Goal: Transaction & Acquisition: Purchase product/service

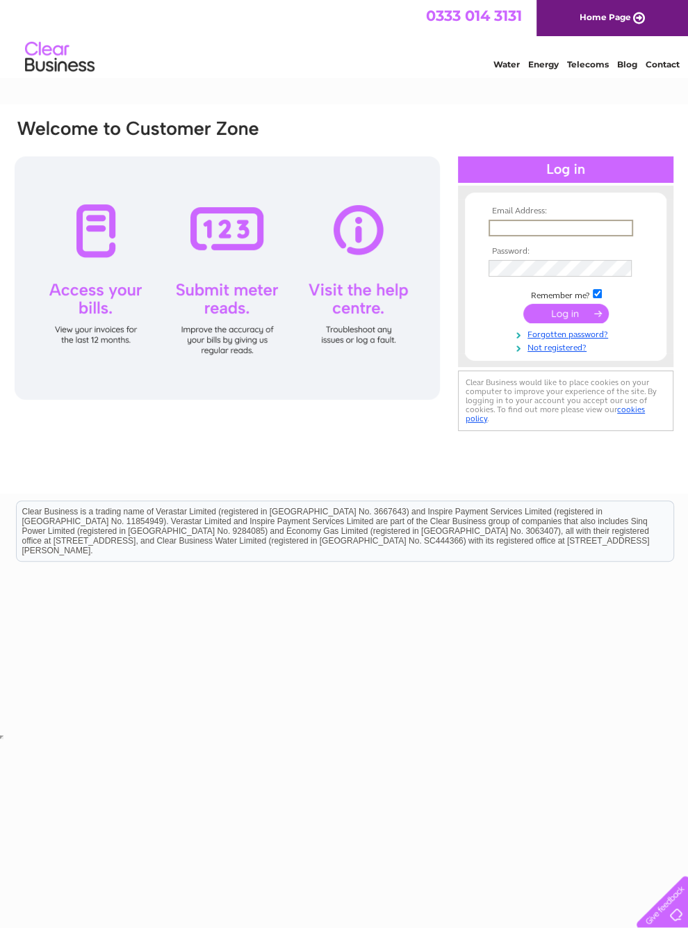
type input "f.weir2@ntlworld.com"
click at [566, 318] on input "submit" at bounding box center [565, 311] width 85 height 19
click at [573, 319] on input "submit" at bounding box center [565, 311] width 85 height 19
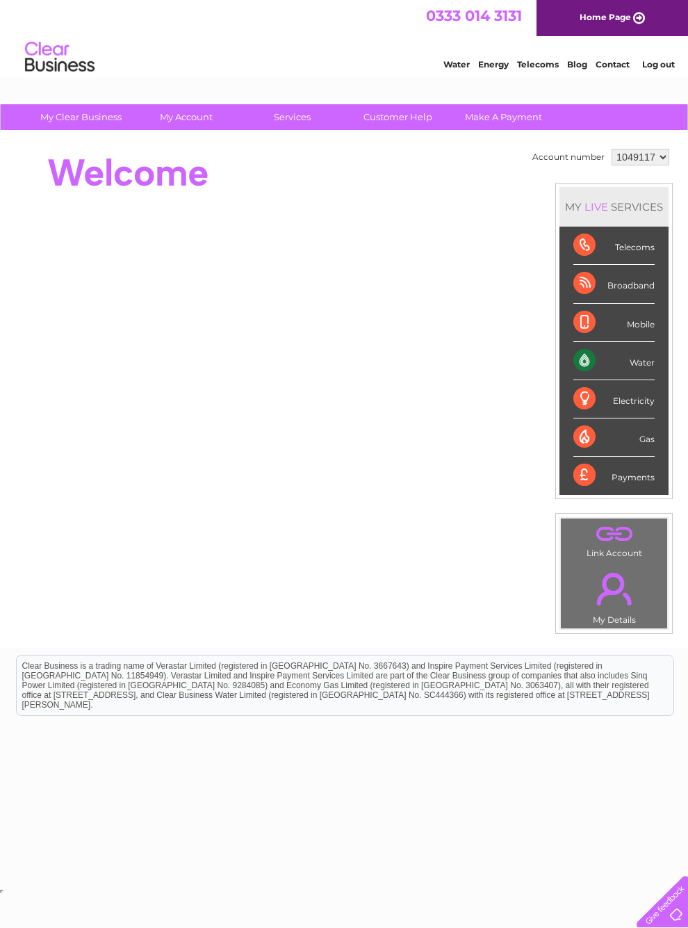
click at [530, 111] on link "Make A Payment" at bounding box center [503, 117] width 115 height 26
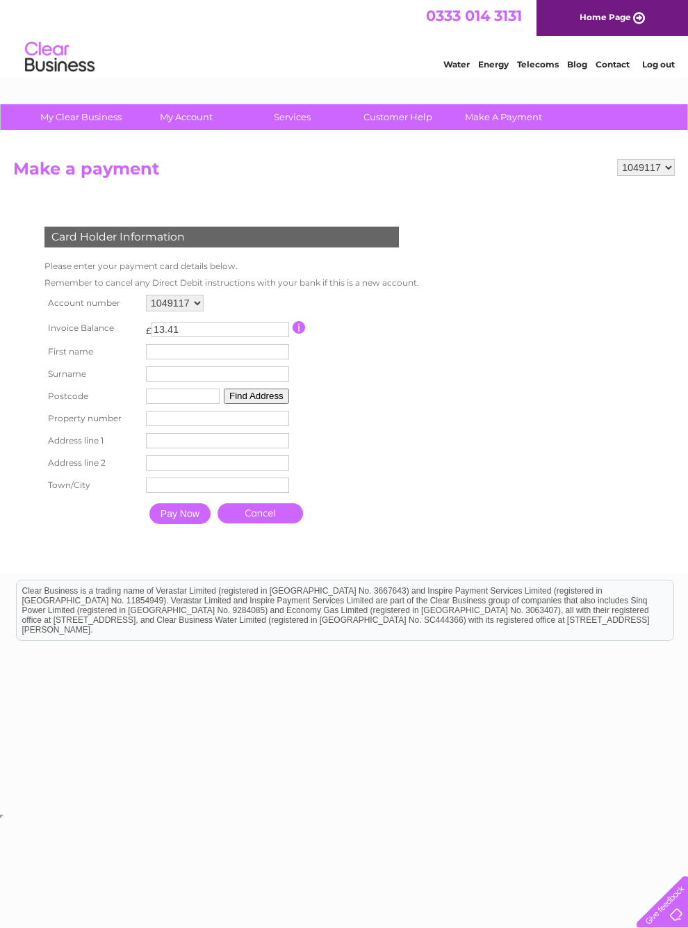
click at [227, 359] on input "text" at bounding box center [217, 351] width 143 height 15
type input "M"
type input "CT"
click at [236, 383] on input "text" at bounding box center [218, 375] width 143 height 15
type input "Cairney"
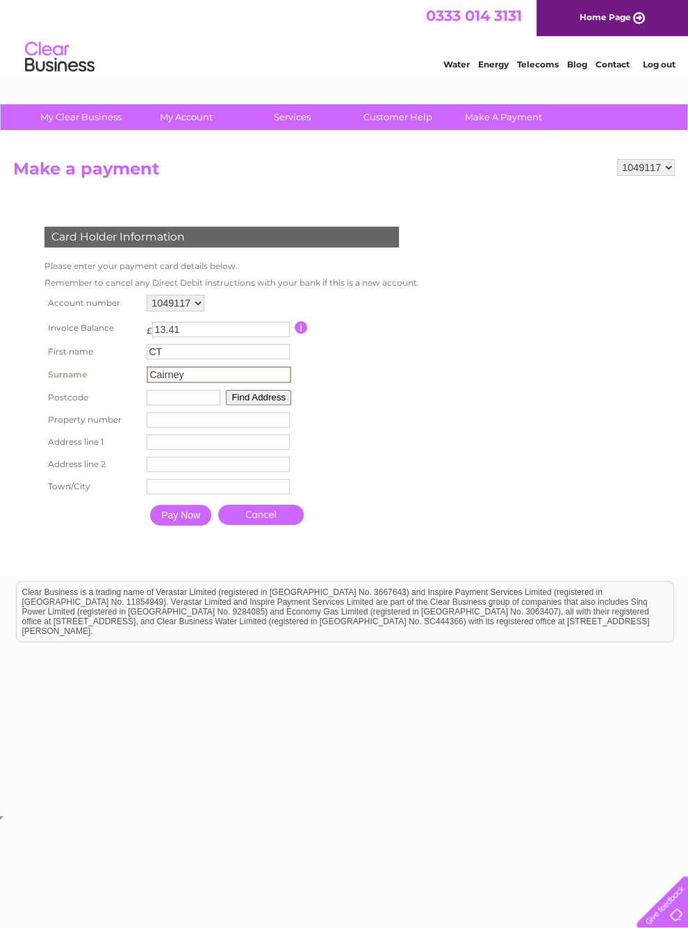
click at [212, 405] on input "text" at bounding box center [184, 397] width 74 height 15
type input "G66 4AG"
click at [289, 404] on button "Find Address" at bounding box center [256, 395] width 65 height 15
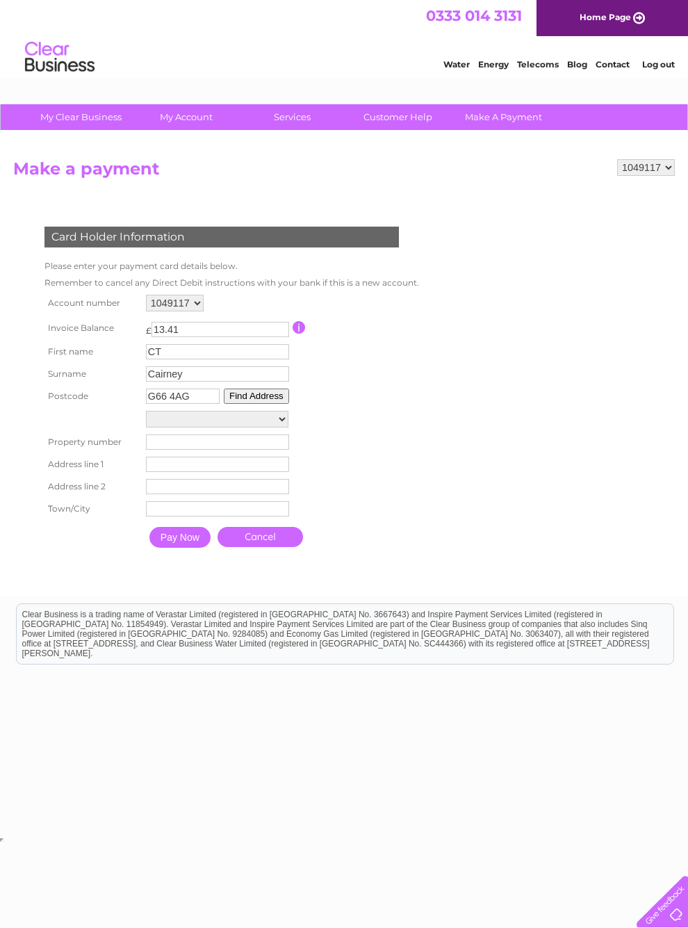
click at [285, 427] on select "Lock Up 1, Greens Crescent Lock Up 2, Greens Crescent Lock Up 3, Greens Crescen…" at bounding box center [217, 419] width 142 height 17
select select "2,Scotsblair Avenue,,Glasgow"
type input "2"
type input "Scotsblair Avenue"
type input "Glasgow"
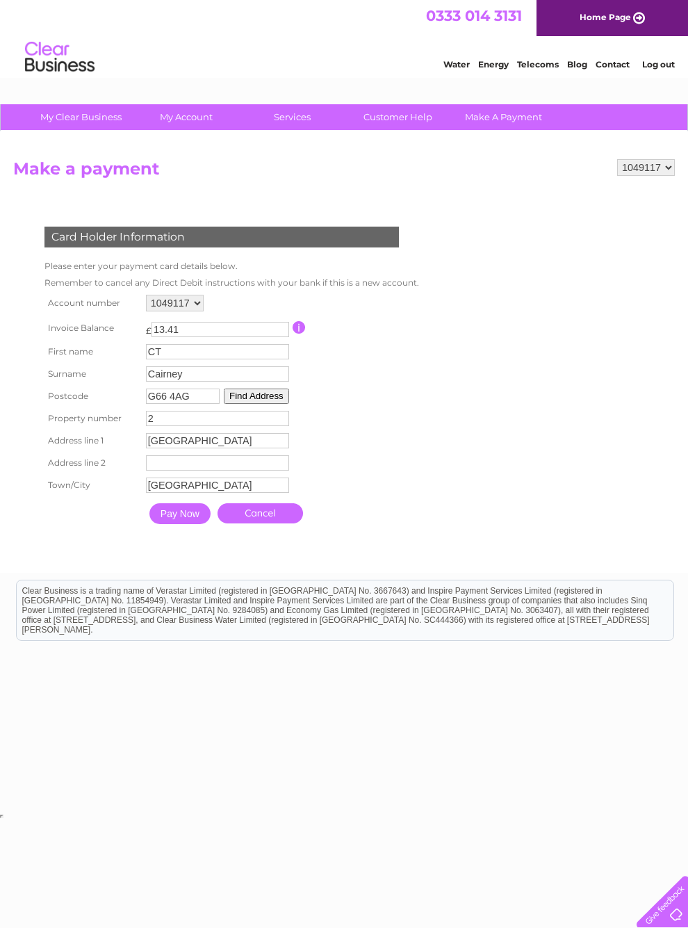
click at [195, 524] on input "Pay Now" at bounding box center [179, 513] width 61 height 21
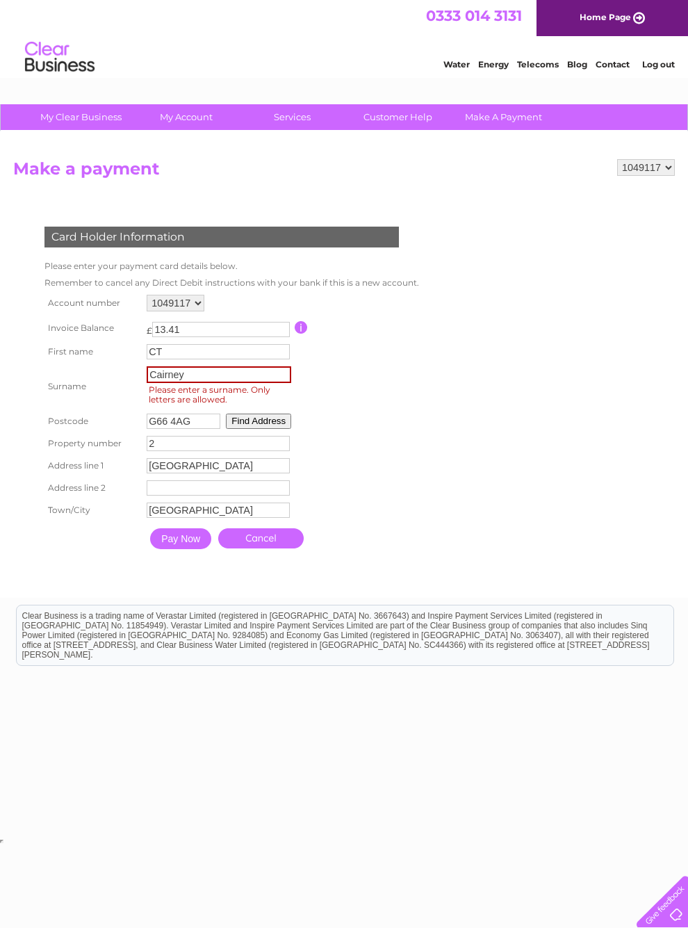
click at [208, 383] on input "Cairney" at bounding box center [219, 374] width 145 height 17
type input "Cairney"
click at [186, 549] on input "Pay Now" at bounding box center [180, 538] width 61 height 21
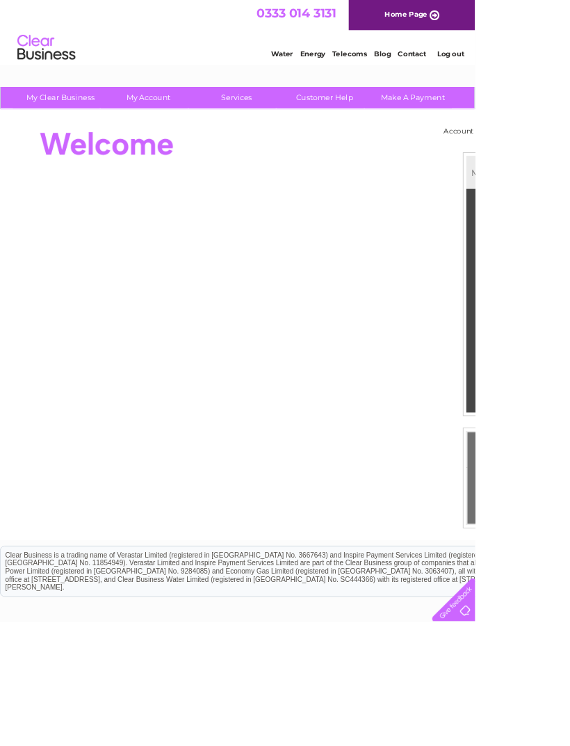
click at [501, 122] on link "Make A Payment" at bounding box center [495, 117] width 115 height 26
